Goal: Transaction & Acquisition: Purchase product/service

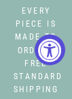
select select "3"
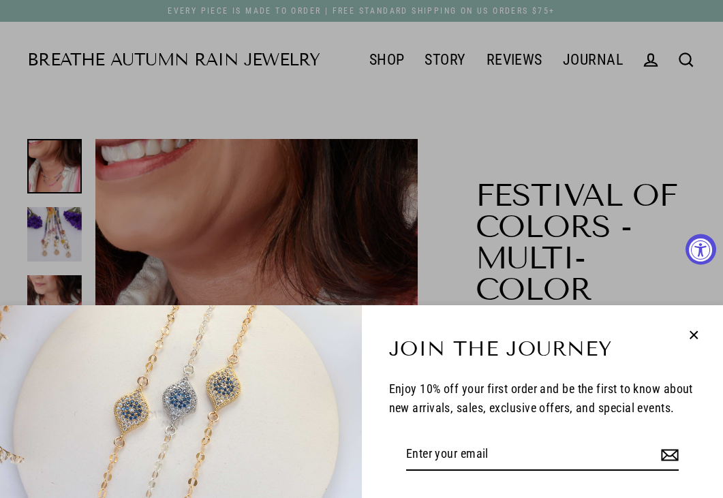
click at [72, 98] on icon "button" at bounding box center [694, 335] width 18 height 18
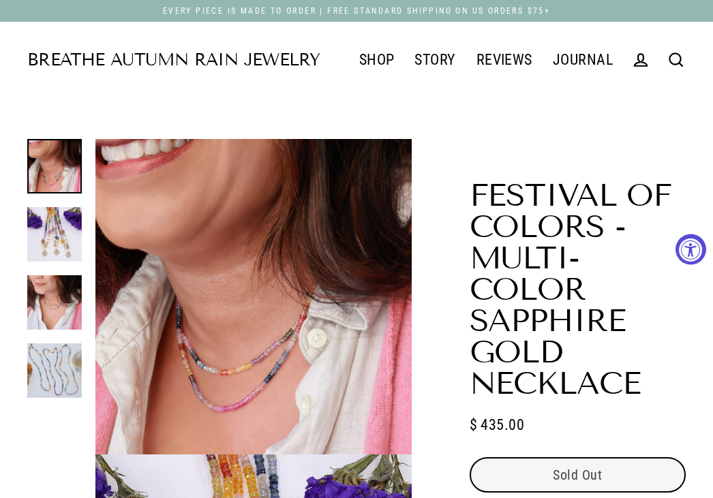
click at [72, 52] on link "Breathe Autumn Rain Jewelry" at bounding box center [173, 60] width 292 height 17
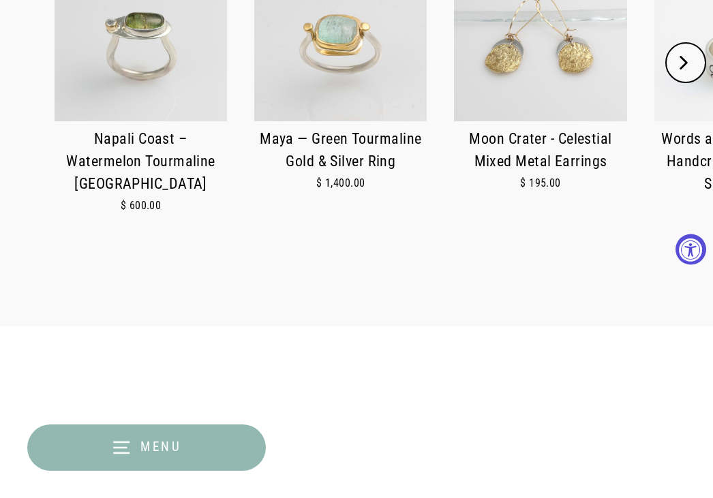
scroll to position [613, 0]
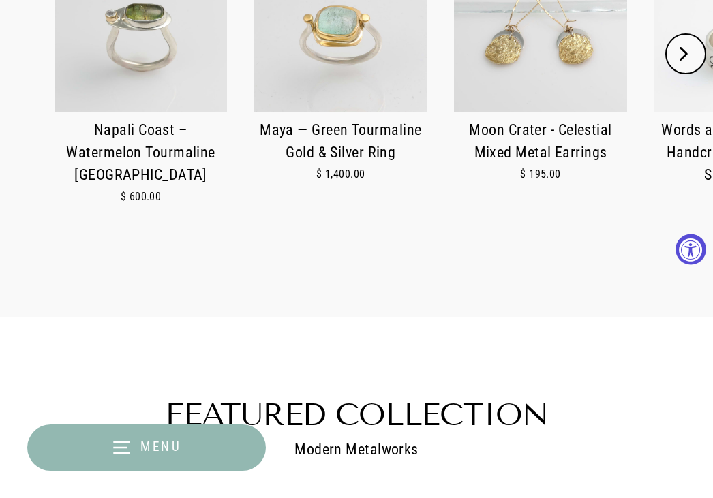
click at [157, 47] on img at bounding box center [141, 26] width 172 height 172
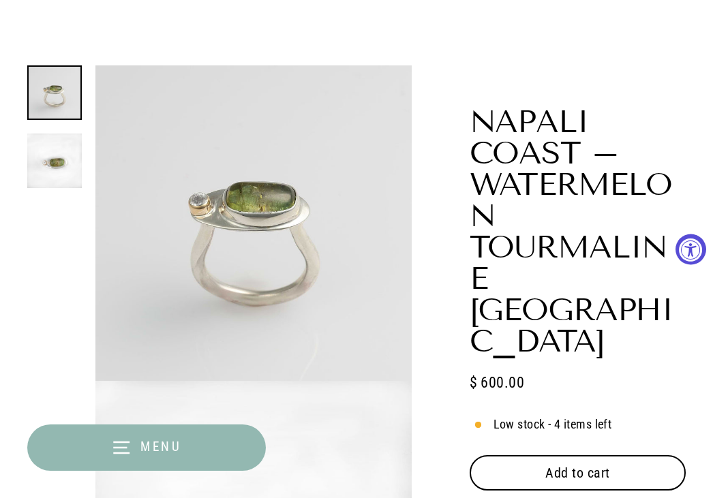
scroll to position [204, 0]
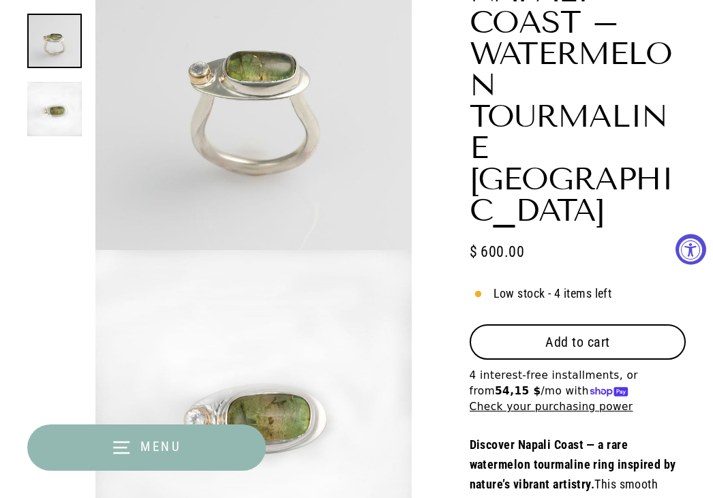
select select "3"
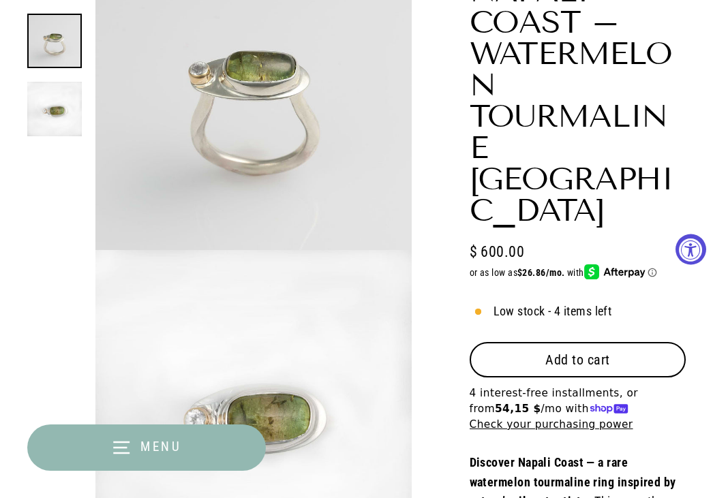
click at [611, 342] on button "Add to cart" at bounding box center [578, 359] width 216 height 35
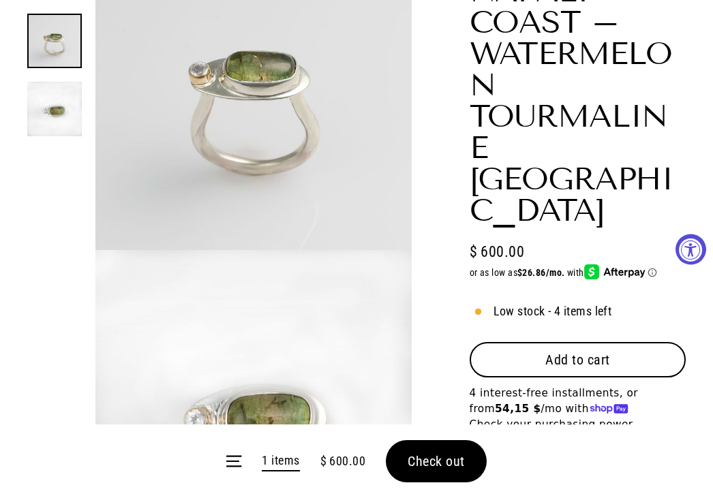
click at [465, 460] on form "Menu 1 items $ 600.00 Check out" at bounding box center [356, 462] width 713 height 74
click at [455, 464] on form "Menu 1 items $ 600.00 Check out" at bounding box center [356, 462] width 713 height 74
click at [391, 456] on form "Menu 1 items $ 600.00 Check out" at bounding box center [356, 462] width 713 height 74
click at [453, 468] on form "Menu 1 items $ 600.00 Check out" at bounding box center [356, 462] width 713 height 74
click at [462, 458] on form "Menu 1 items $ 600.00 Check out" at bounding box center [356, 462] width 713 height 74
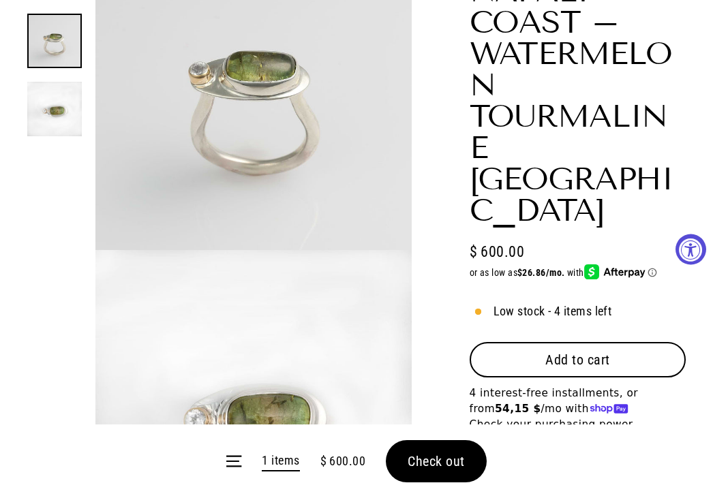
click at [451, 453] on span "Check out" at bounding box center [436, 461] width 57 height 16
